Goal: Find specific page/section: Find specific page/section

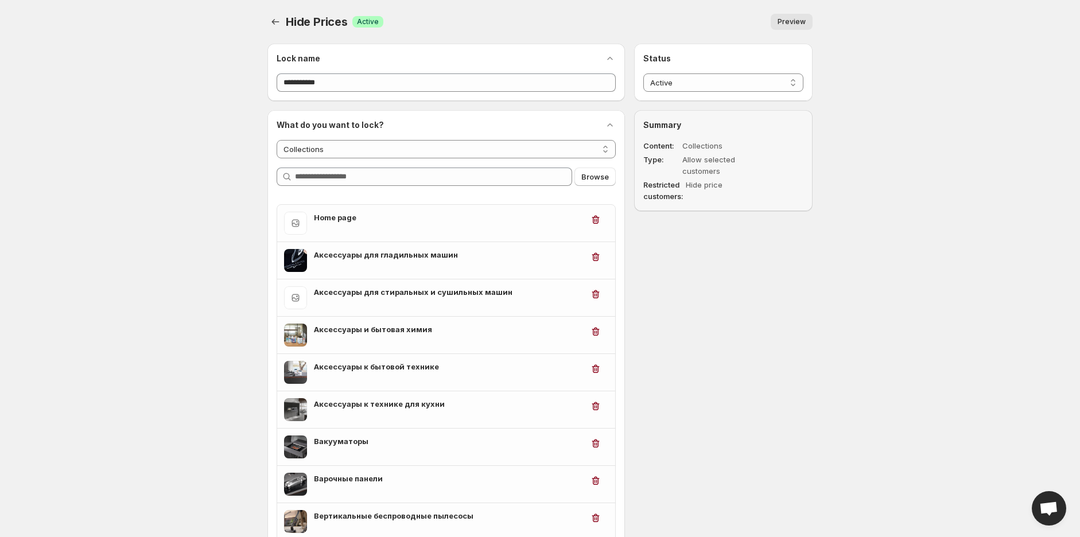
select select "**********"
select select "******"
click at [781, 25] on span "Preview" at bounding box center [791, 21] width 28 height 9
click at [799, 22] on span "Preview" at bounding box center [791, 21] width 28 height 9
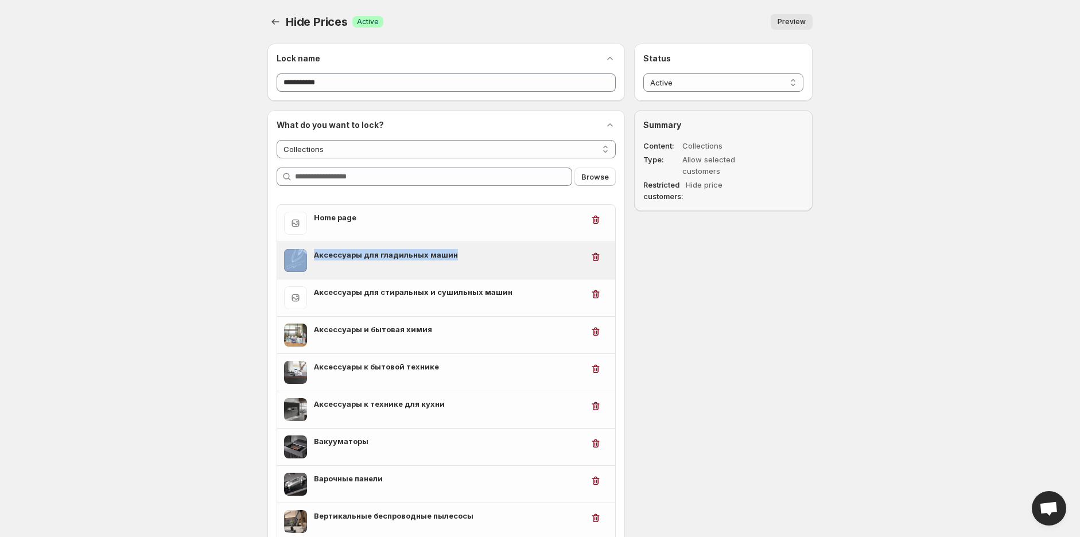
drag, startPoint x: 390, startPoint y: 257, endPoint x: 310, endPoint y: 256, distance: 80.3
click at [310, 256] on div "Аксессуары для гладильных машин" at bounding box center [433, 260] width 299 height 23
click at [380, 264] on div "Аксессуары для гладильных машин" at bounding box center [448, 260] width 269 height 23
drag, startPoint x: 460, startPoint y: 257, endPoint x: 316, endPoint y: 254, distance: 144.0
click at [316, 254] on h3 "Аксессуары для гладильных машин" at bounding box center [448, 254] width 269 height 11
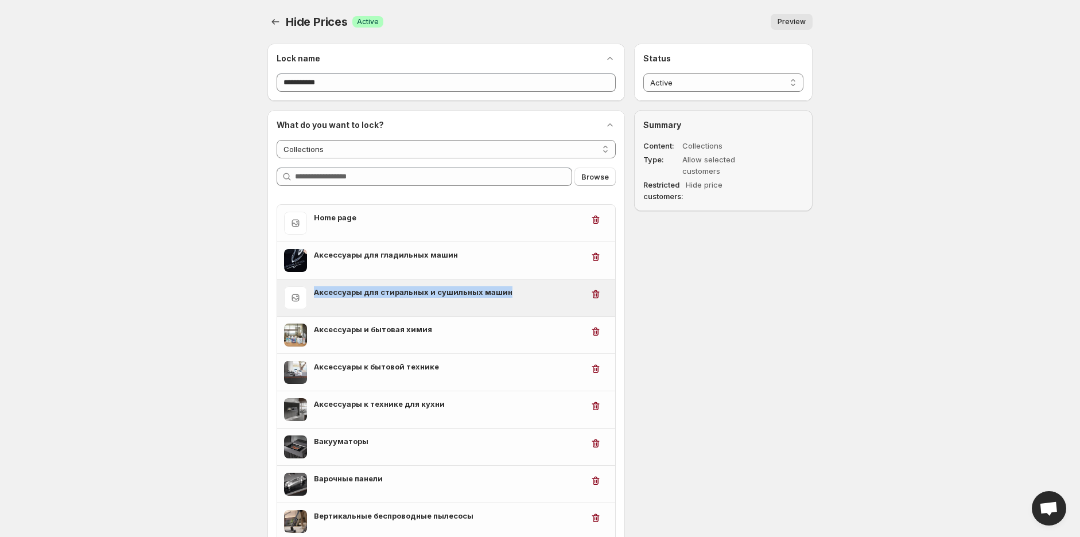
drag, startPoint x: 513, startPoint y: 290, endPoint x: 349, endPoint y: 301, distance: 165.0
click at [311, 294] on div "Аксессуары для стиральных и сушильных машин" at bounding box center [433, 297] width 299 height 23
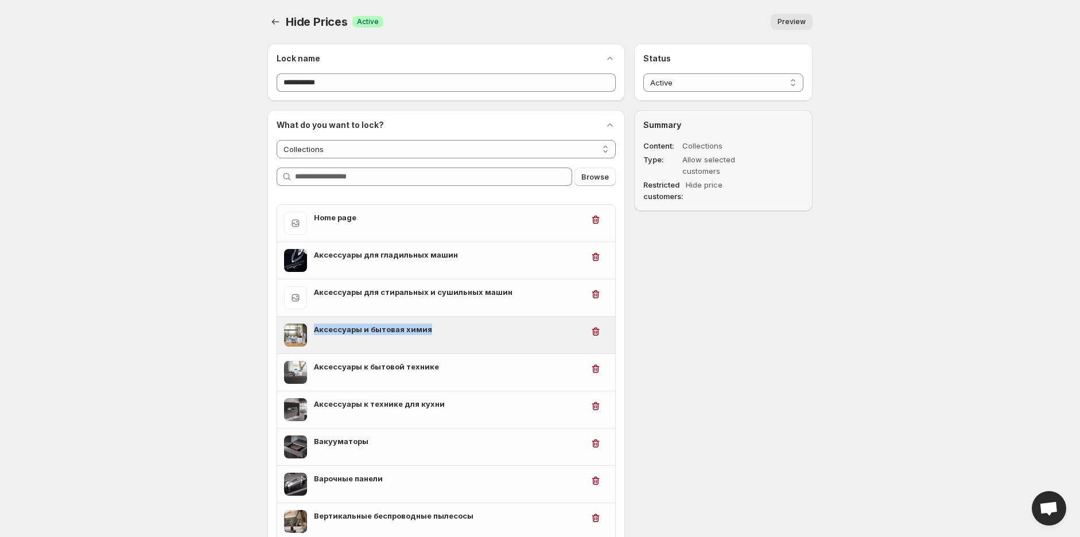
drag, startPoint x: 436, startPoint y: 327, endPoint x: 316, endPoint y: 330, distance: 120.5
click at [316, 330] on h3 "Аксессуары и бытовая химия" at bounding box center [448, 329] width 269 height 11
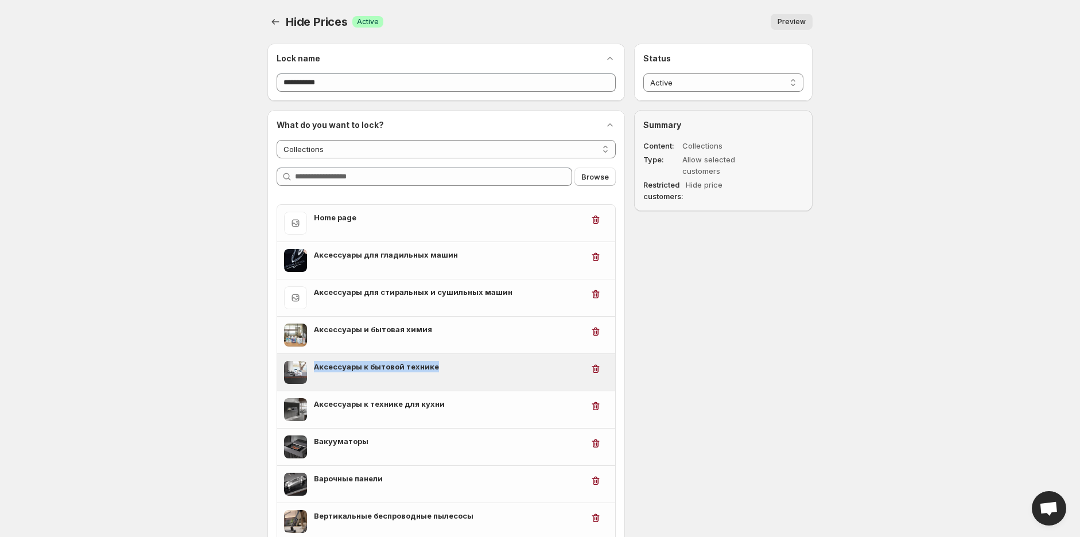
drag, startPoint x: 446, startPoint y: 369, endPoint x: 316, endPoint y: 373, distance: 130.3
click at [316, 373] on div "Аксессуары к бытовой технике" at bounding box center [448, 372] width 269 height 23
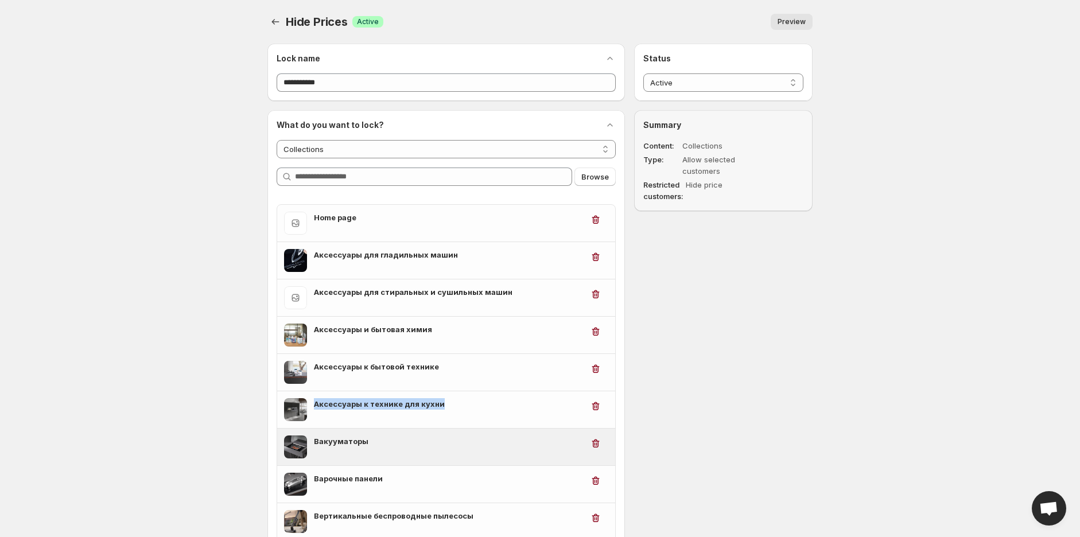
drag, startPoint x: 445, startPoint y: 407, endPoint x: 366, endPoint y: 431, distance: 82.8
click at [314, 407] on h3 "Аксессуары к технике для кухни" at bounding box center [448, 403] width 269 height 11
drag, startPoint x: 384, startPoint y: 435, endPoint x: 312, endPoint y: 443, distance: 72.7
click at [312, 443] on div "Вакууматоры" at bounding box center [433, 446] width 299 height 23
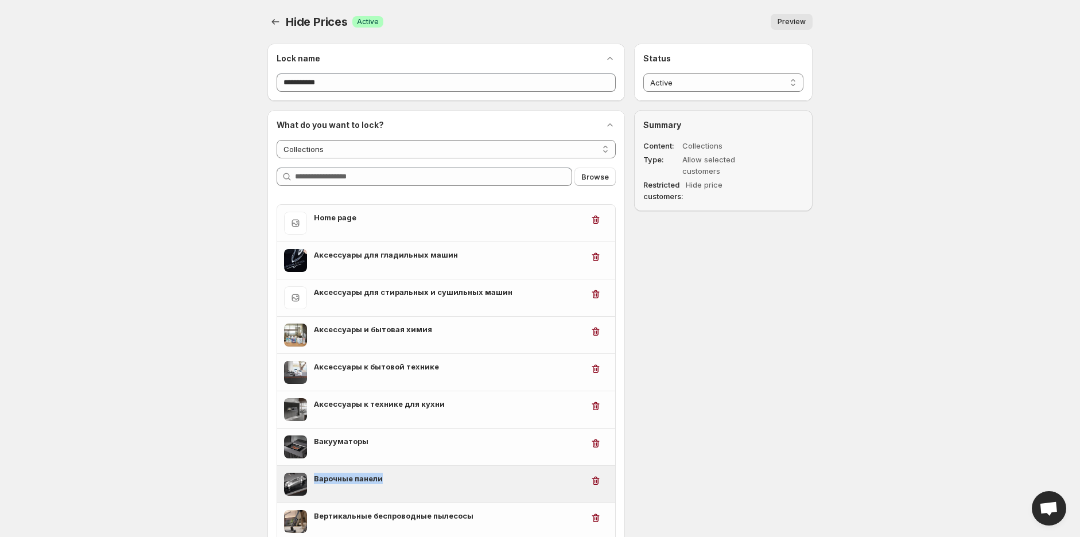
drag, startPoint x: 391, startPoint y: 483, endPoint x: 314, endPoint y: 485, distance: 77.5
click at [314, 485] on div "Варочные панели" at bounding box center [448, 484] width 269 height 23
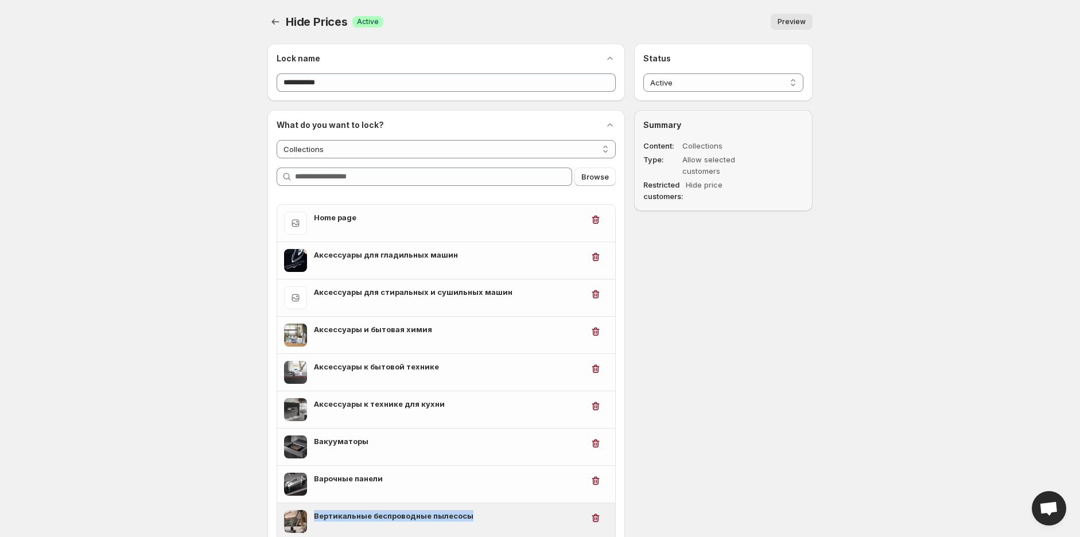
drag, startPoint x: 477, startPoint y: 516, endPoint x: 314, endPoint y: 523, distance: 163.1
click at [314, 523] on div "Вертикальные беспроводные пылесосы" at bounding box center [448, 521] width 269 height 23
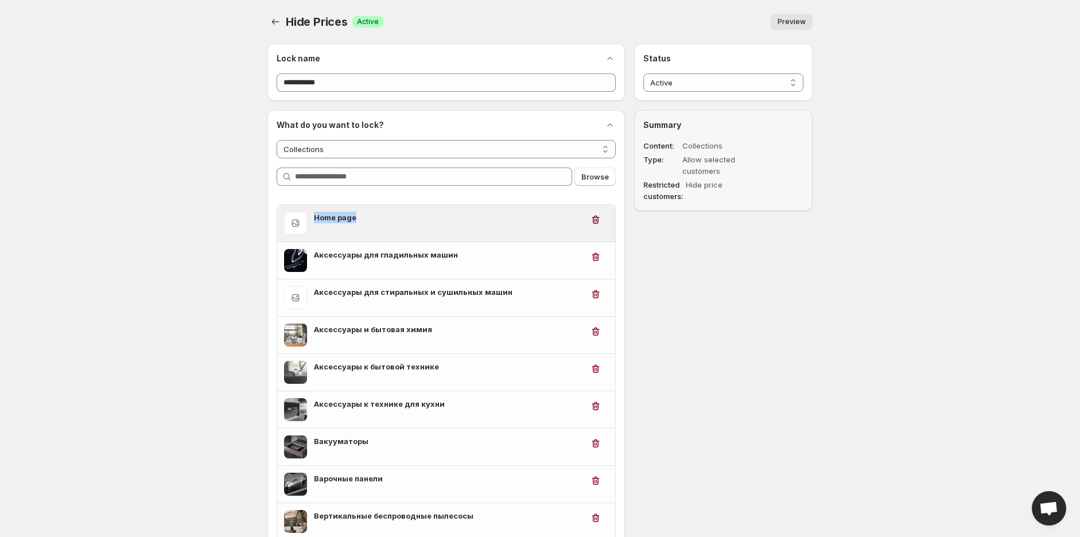
drag, startPoint x: 368, startPoint y: 217, endPoint x: 293, endPoint y: 219, distance: 75.8
click at [291, 218] on div "Home page" at bounding box center [433, 223] width 299 height 23
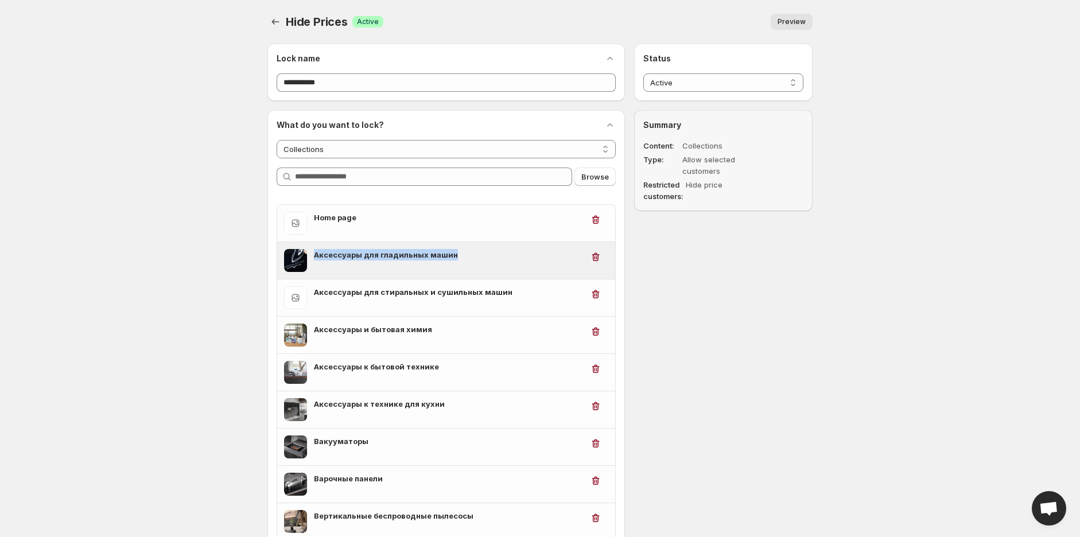
drag, startPoint x: 450, startPoint y: 252, endPoint x: 312, endPoint y: 255, distance: 138.9
click at [312, 255] on div "Аксессуары для гладильных машин" at bounding box center [433, 260] width 299 height 23
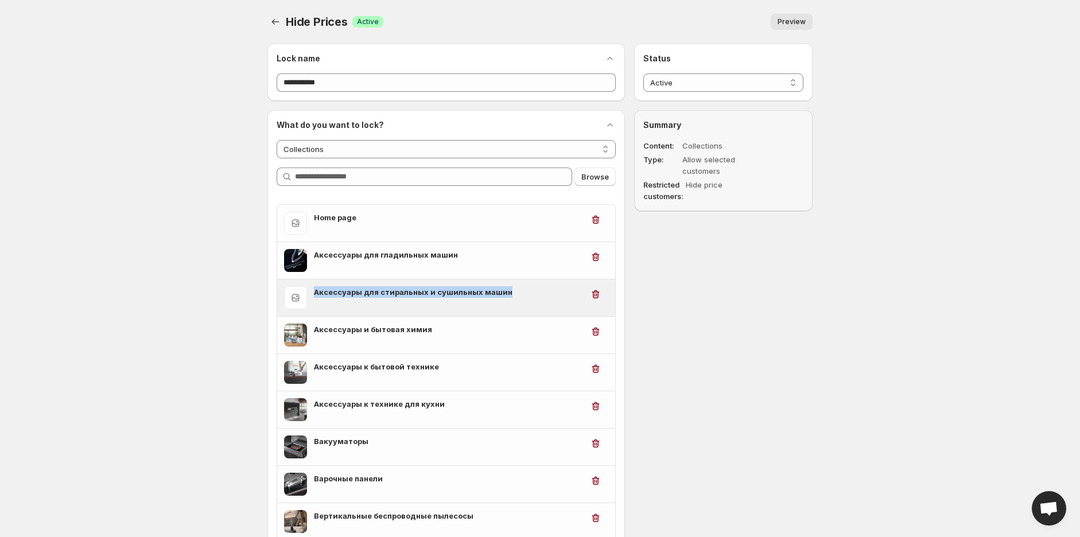
drag, startPoint x: 503, startPoint y: 293, endPoint x: 314, endPoint y: 289, distance: 188.8
click at [314, 289] on h3 "Аксессуары для стиральных и сушильных машин" at bounding box center [448, 291] width 269 height 11
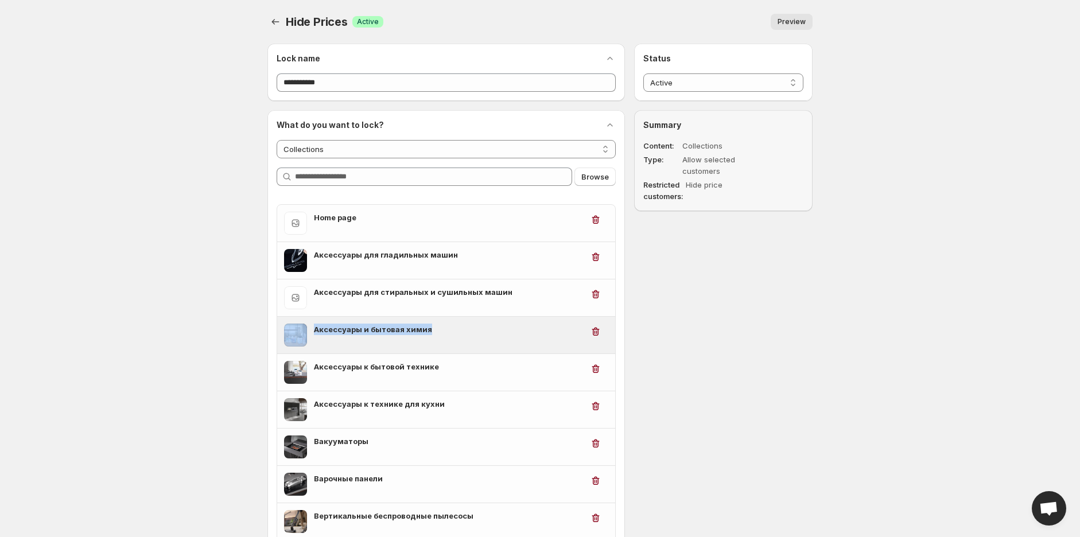
drag, startPoint x: 317, startPoint y: 325, endPoint x: 302, endPoint y: 329, distance: 15.9
click at [302, 329] on div "Аксессуары и бытовая химия" at bounding box center [433, 335] width 299 height 23
